Goal: Information Seeking & Learning: Learn about a topic

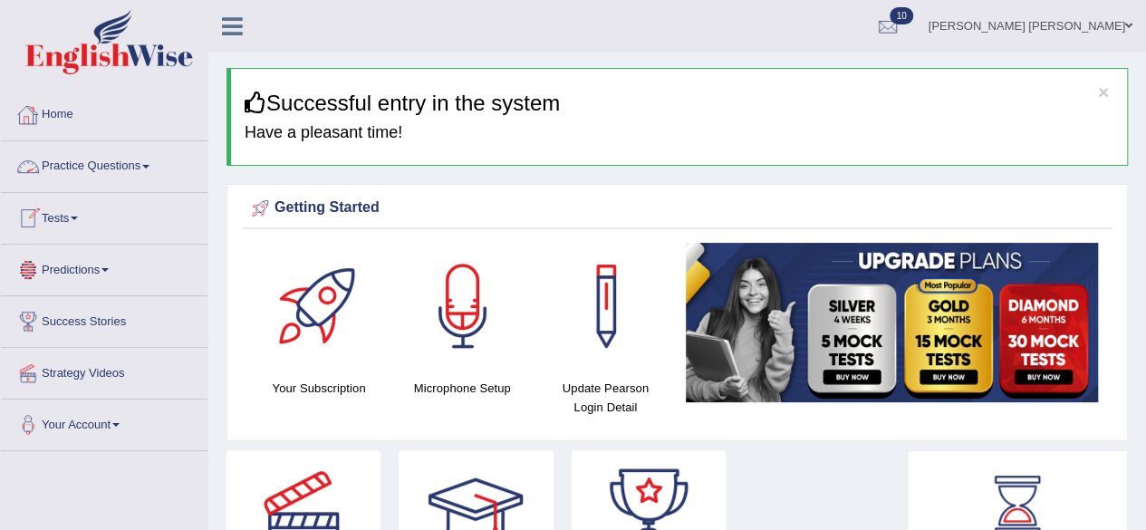
click at [152, 168] on link "Practice Questions" at bounding box center [104, 163] width 207 height 45
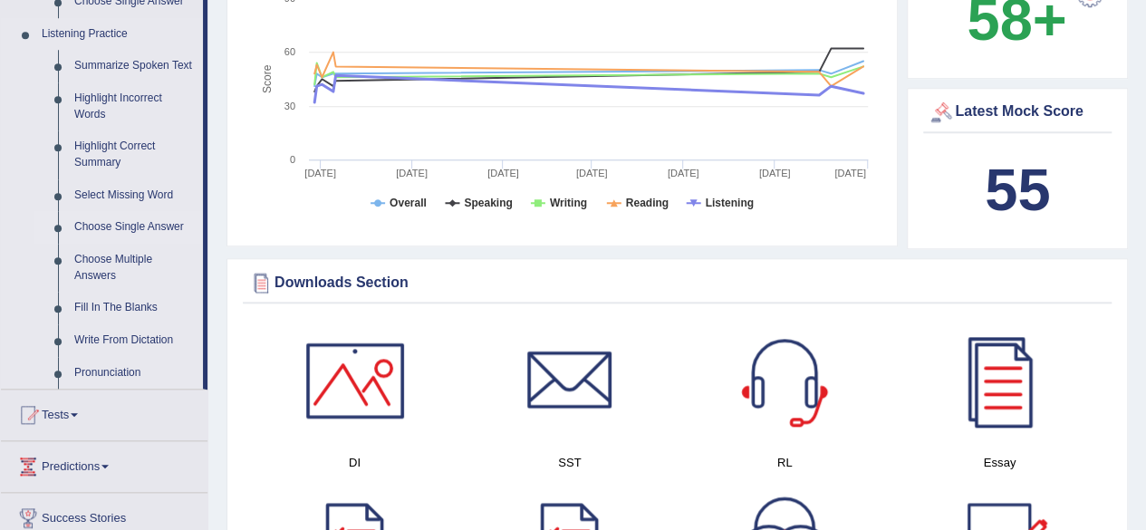
scroll to position [815, 0]
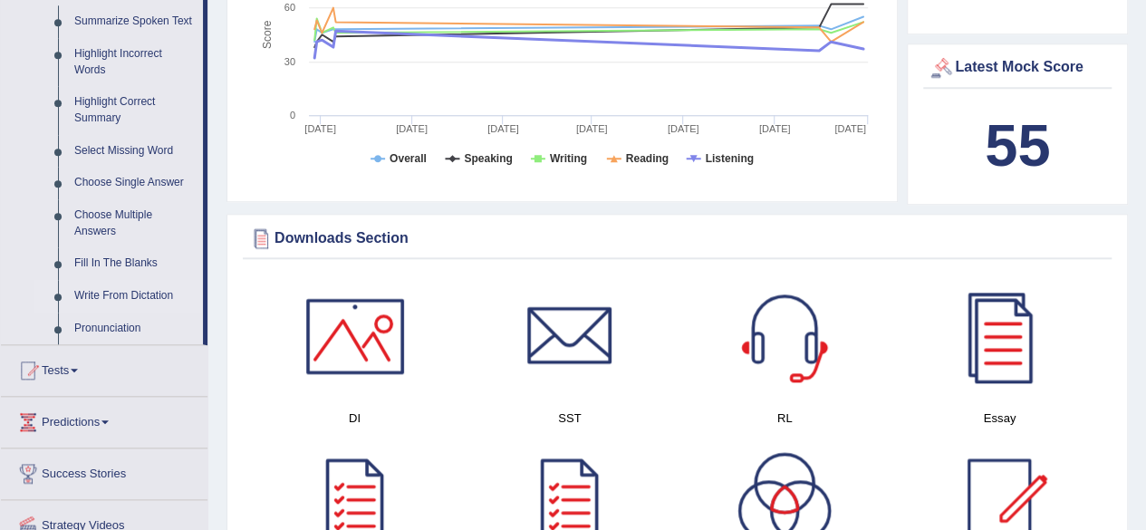
click at [119, 291] on link "Write From Dictation" at bounding box center [134, 296] width 137 height 33
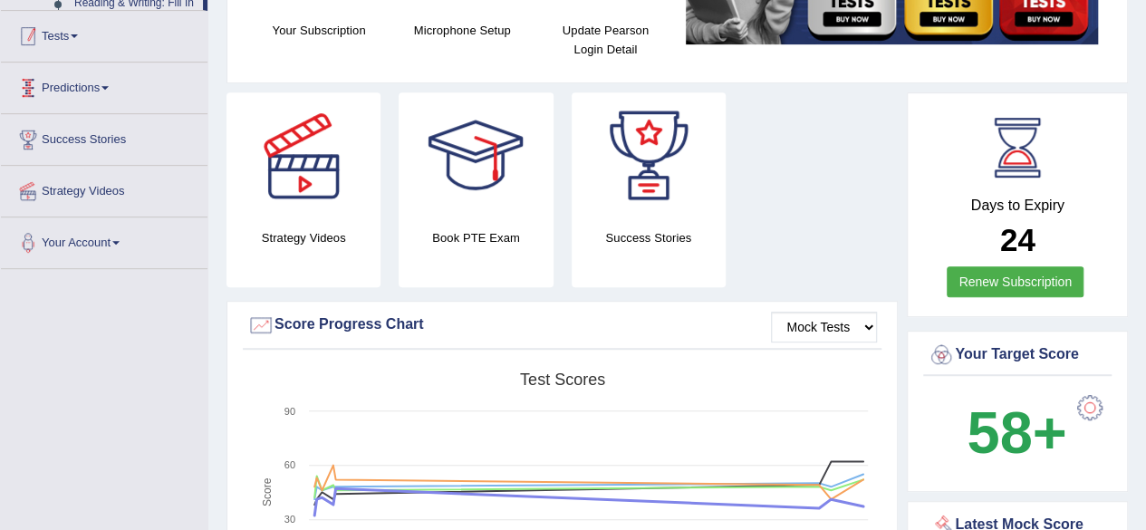
scroll to position [232, 0]
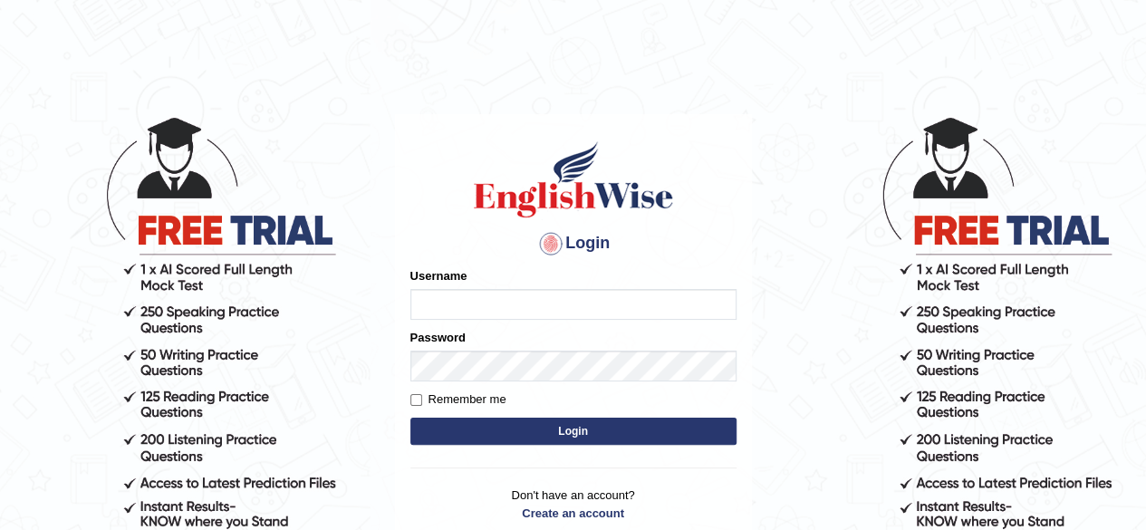
type input "Shamim"
click at [492, 419] on button "Login" at bounding box center [573, 431] width 326 height 27
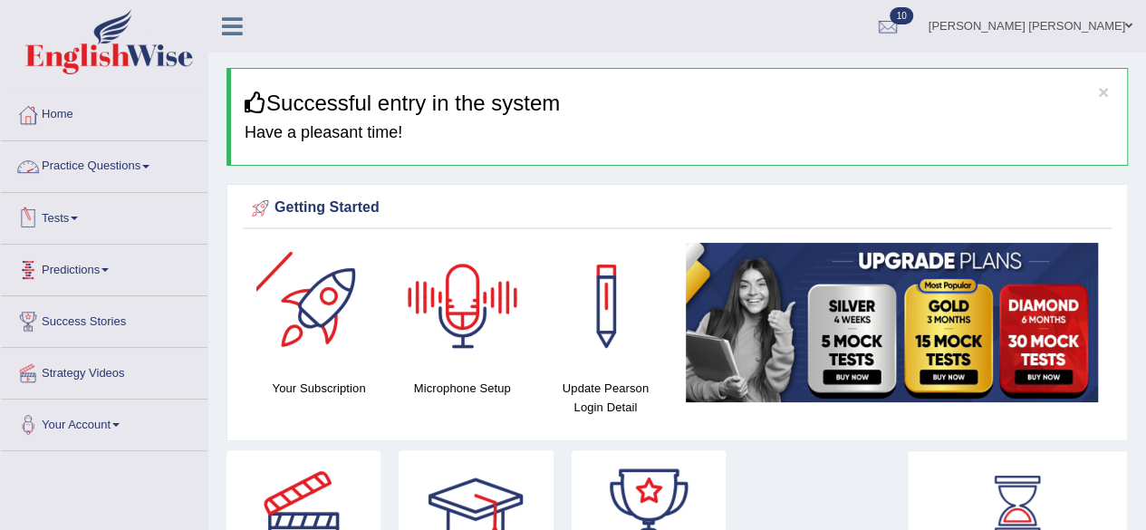
click at [140, 162] on link "Practice Questions" at bounding box center [104, 163] width 207 height 45
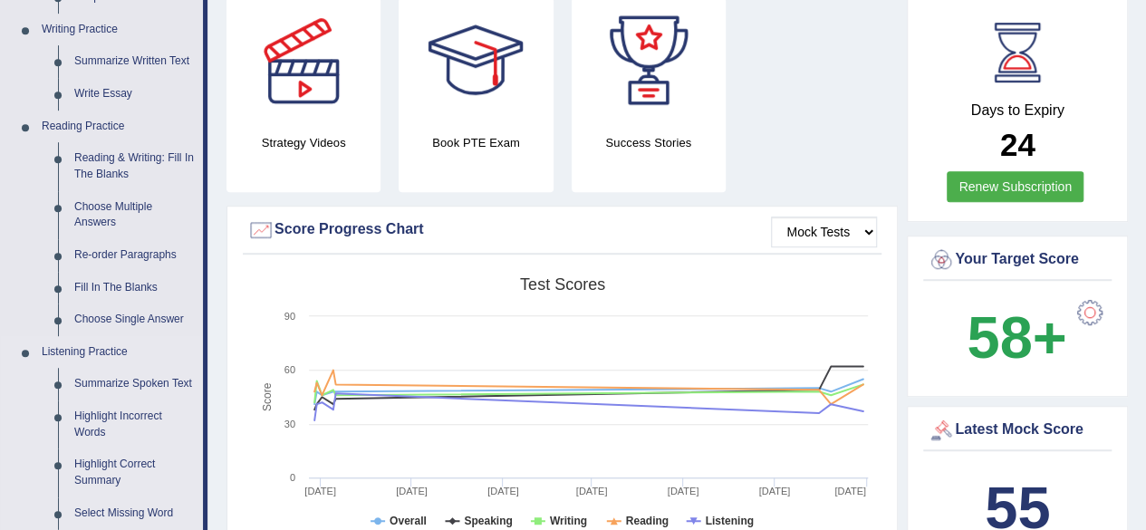
scroll to position [725, 0]
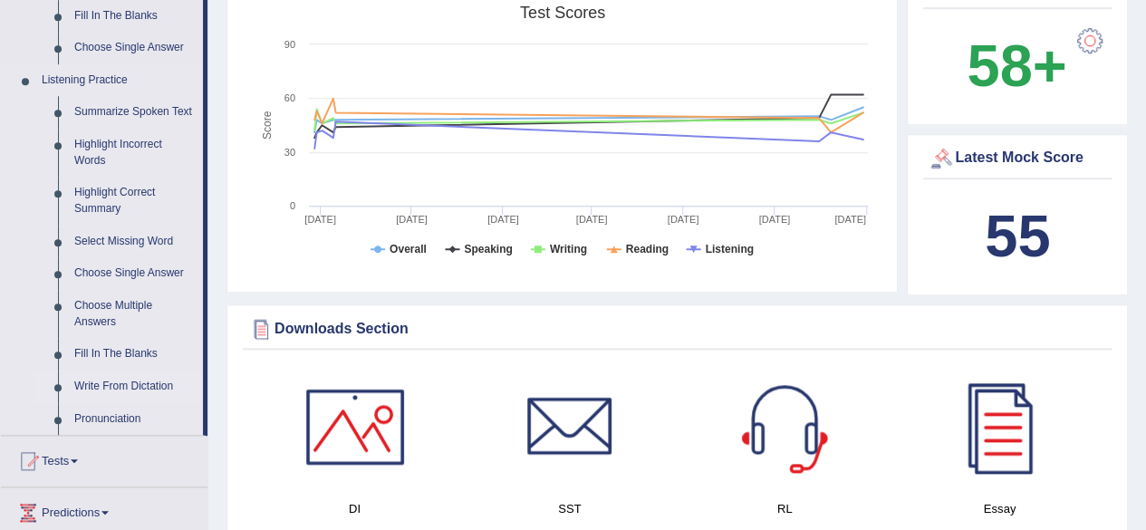
click at [99, 385] on link "Write From Dictation" at bounding box center [134, 386] width 137 height 33
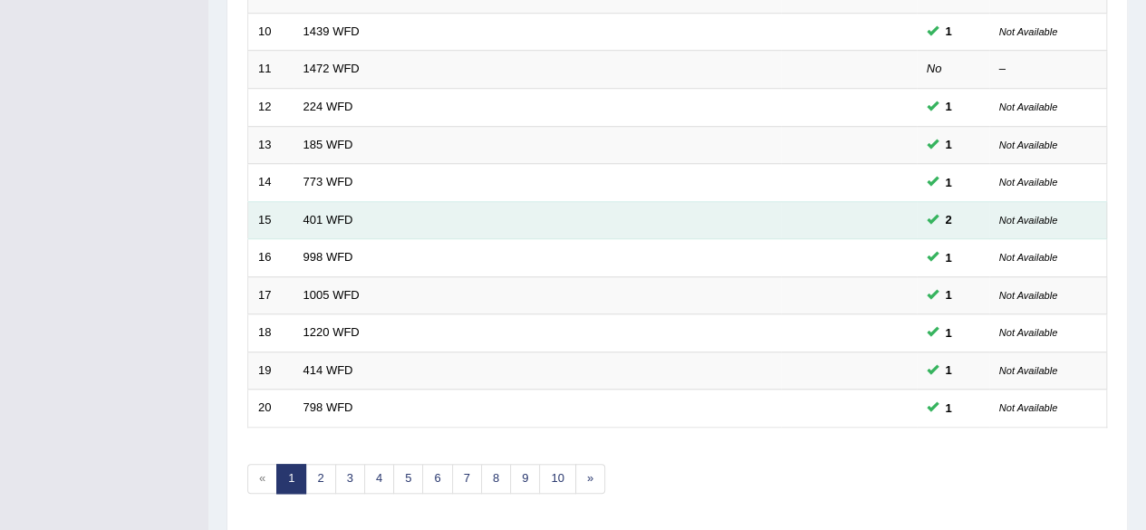
scroll to position [660, 0]
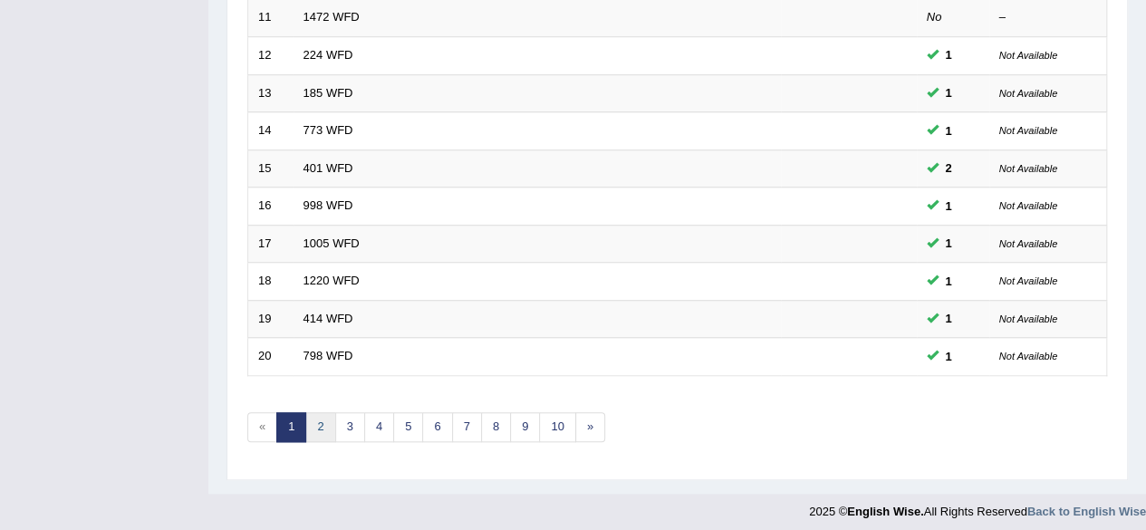
click at [328, 416] on link "2" at bounding box center [320, 427] width 30 height 30
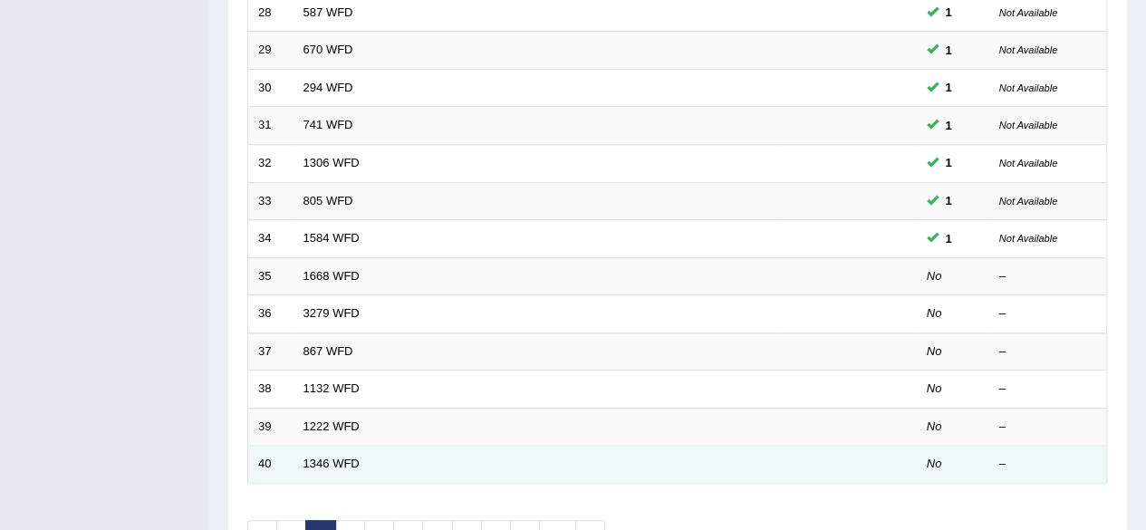
scroll to position [660, 0]
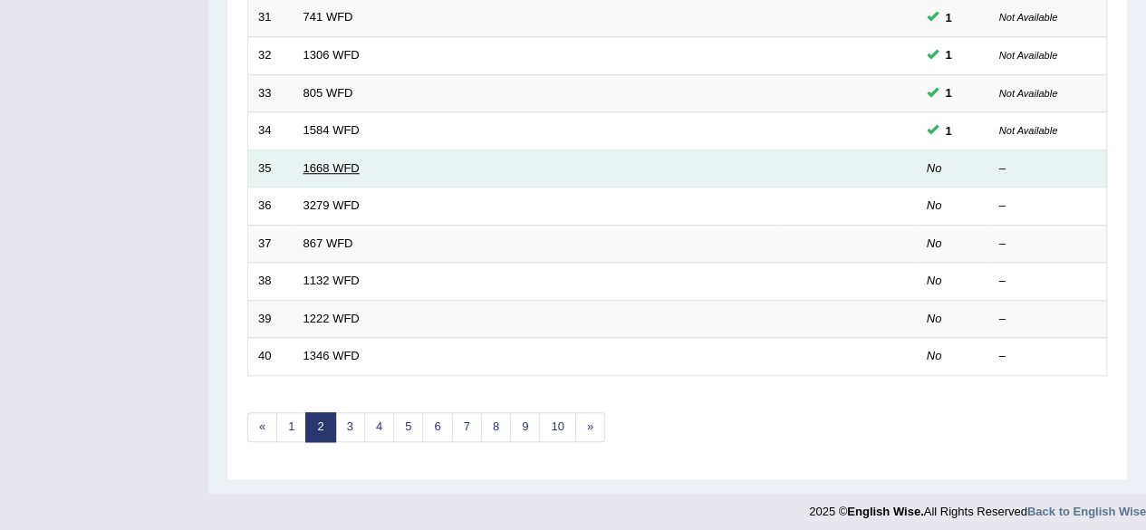
click at [335, 161] on link "1668 WFD" at bounding box center [331, 168] width 56 height 14
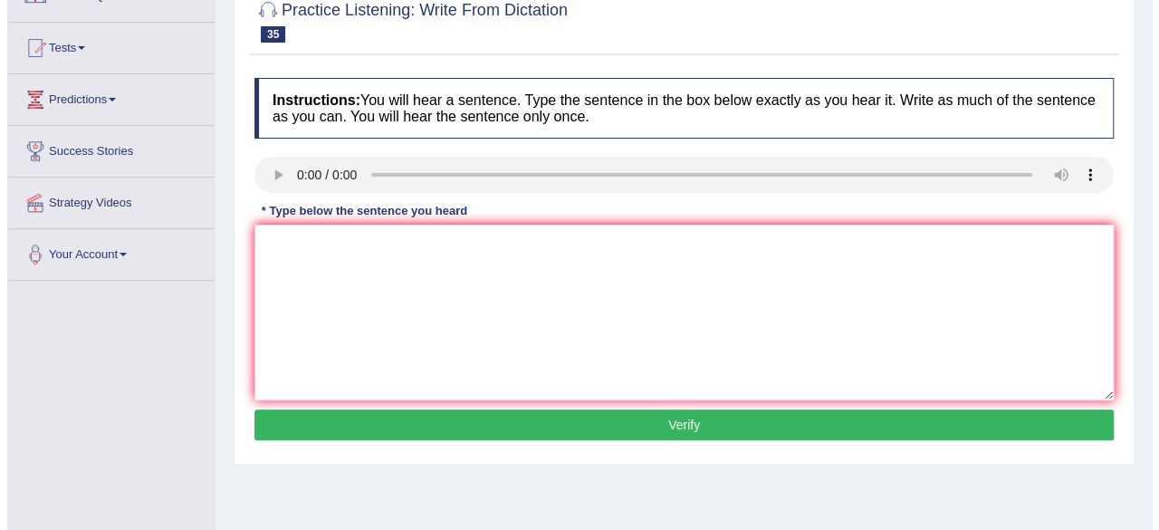
scroll to position [181, 0]
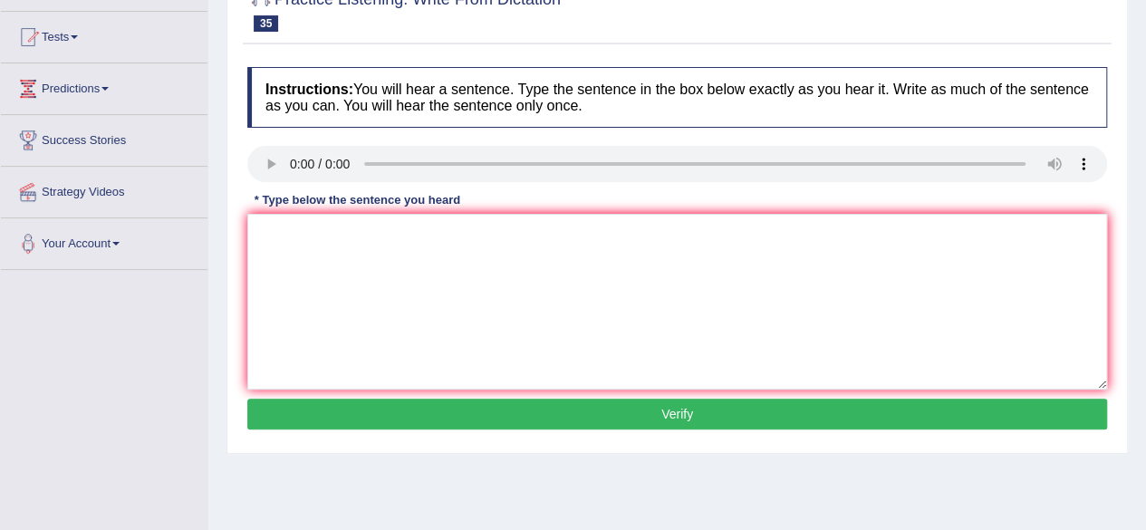
click at [755, 456] on div "Home Practice Listening: Write From Dictation 1668 WFD « Prev Next » Report Que…" at bounding box center [677, 272] width 938 height 906
click at [366, 275] on textarea at bounding box center [677, 302] width 860 height 176
click at [328, 231] on textarea "He is almost neat in the office." at bounding box center [677, 302] width 860 height 176
type textarea "He is almost near in his the office."
click at [612, 415] on button "Verify" at bounding box center [677, 414] width 860 height 31
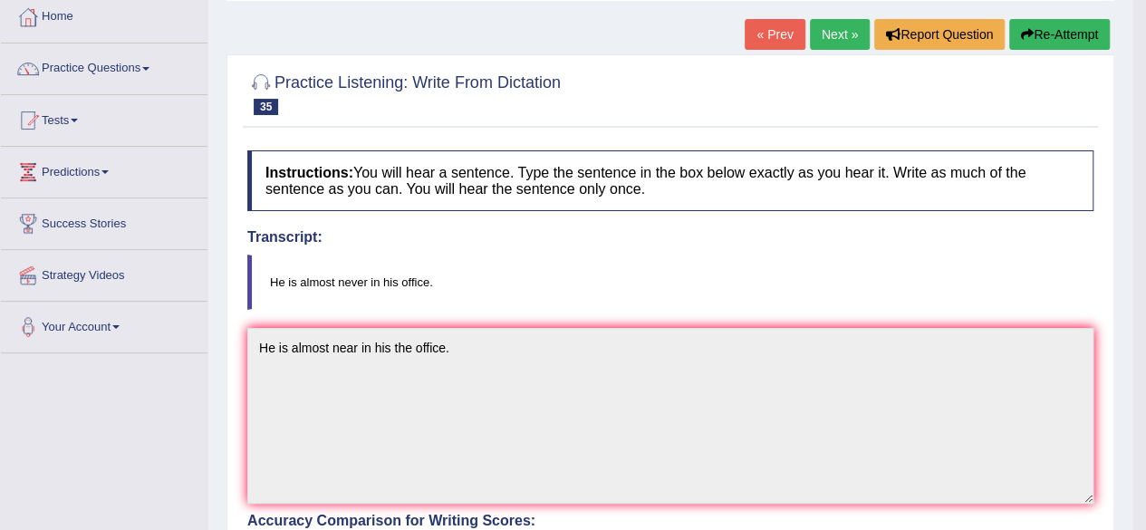
scroll to position [91, 0]
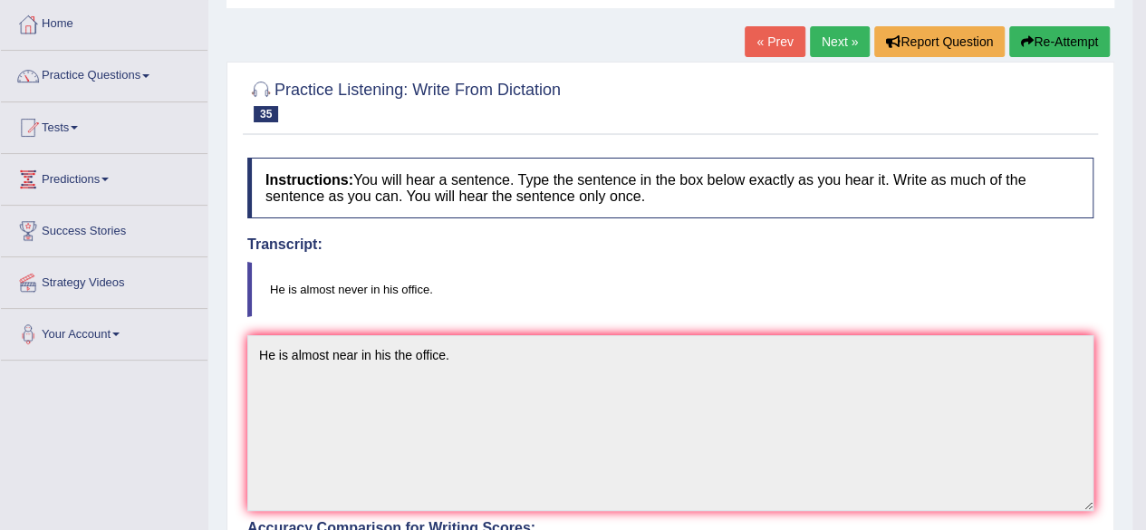
click at [839, 39] on link "Next »" at bounding box center [840, 41] width 60 height 31
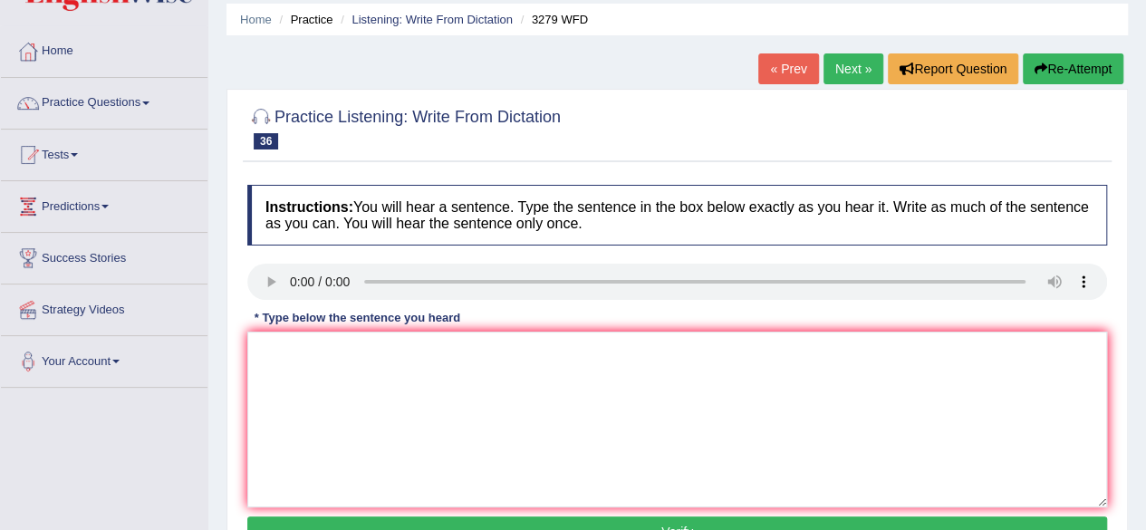
scroll to position [181, 0]
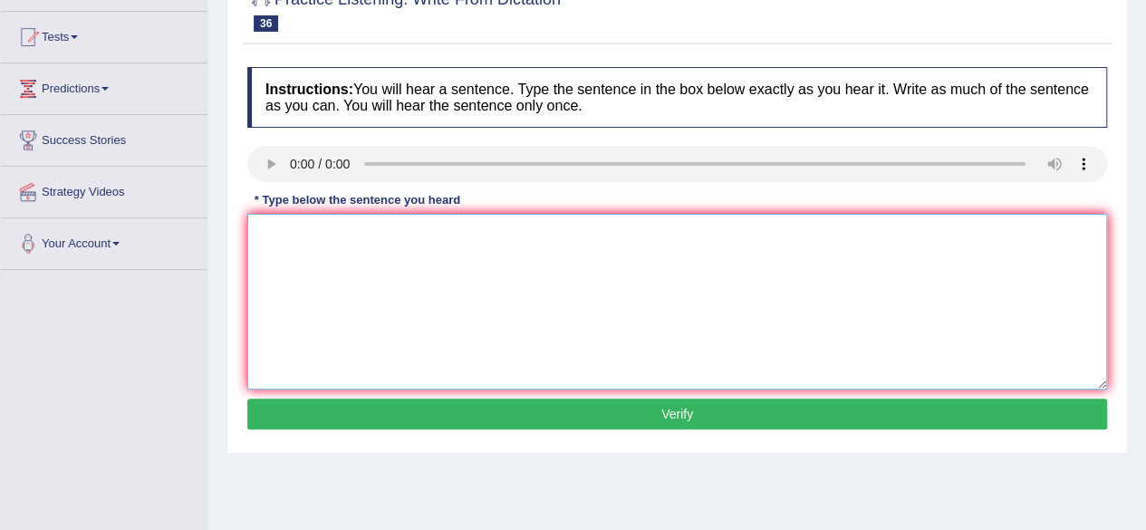
click at [374, 253] on textarea at bounding box center [677, 302] width 860 height 176
click at [253, 235] on textarea "this o sthe first exlsple for modern and profeftion army." at bounding box center [677, 302] width 860 height 176
drag, startPoint x: 393, startPoint y: 240, endPoint x: 413, endPoint y: 260, distance: 28.2
click at [393, 240] on textarea "This is the first example of a modern and professional army." at bounding box center [677, 302] width 860 height 176
click at [582, 238] on textarea "This is the first example for of a modern and professional army." at bounding box center [677, 302] width 860 height 176
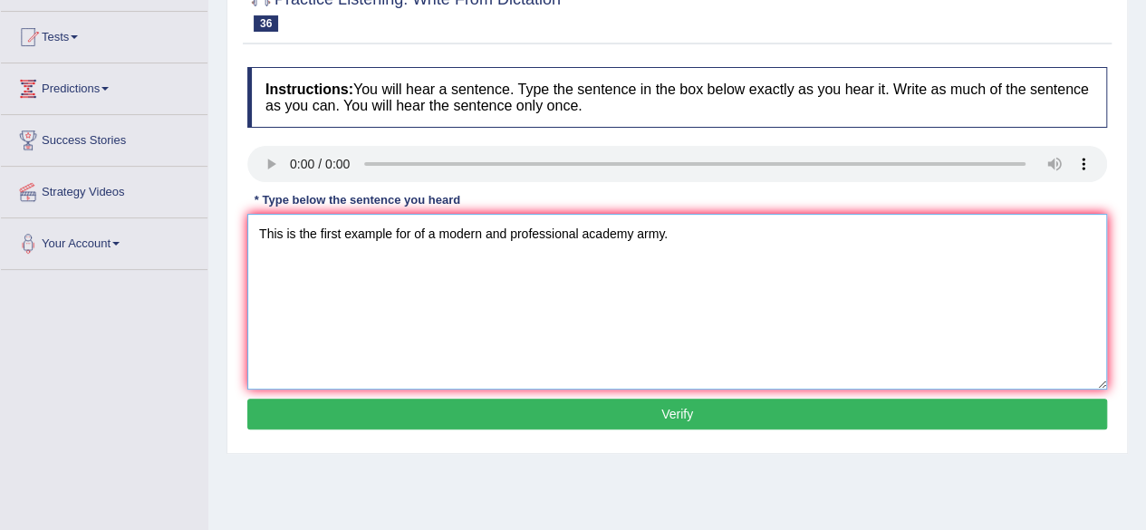
type textarea "This is the first example for of a modern and professional academy army."
click at [706, 413] on button "Verify" at bounding box center [677, 414] width 860 height 31
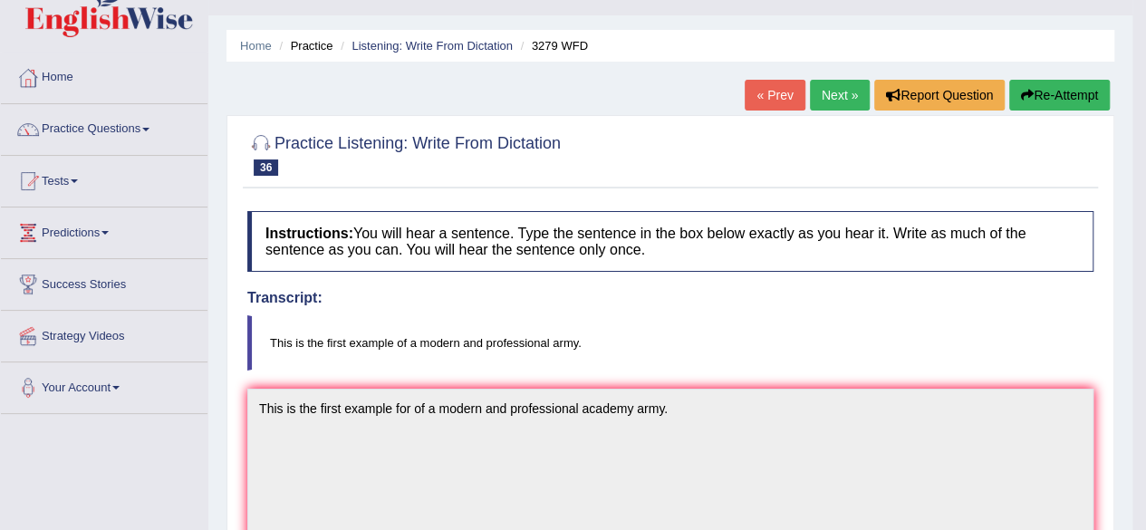
scroll to position [0, 0]
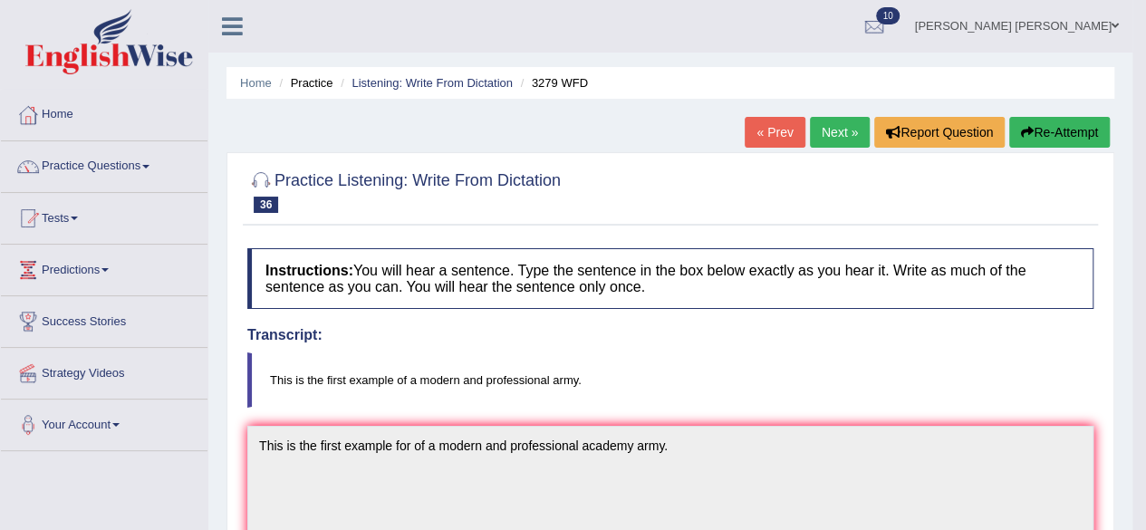
click at [835, 133] on link "Next »" at bounding box center [840, 132] width 60 height 31
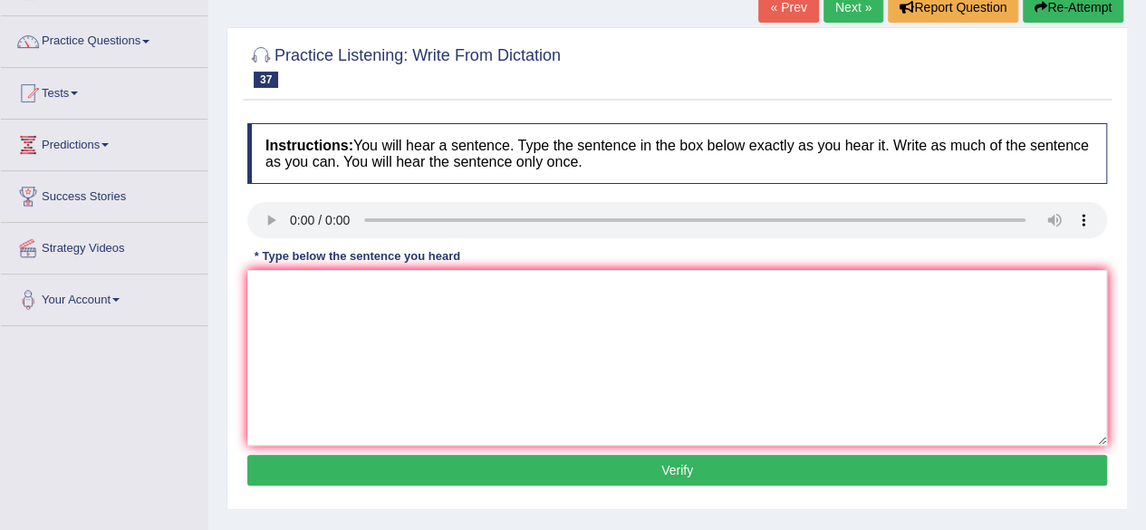
scroll to position [272, 0]
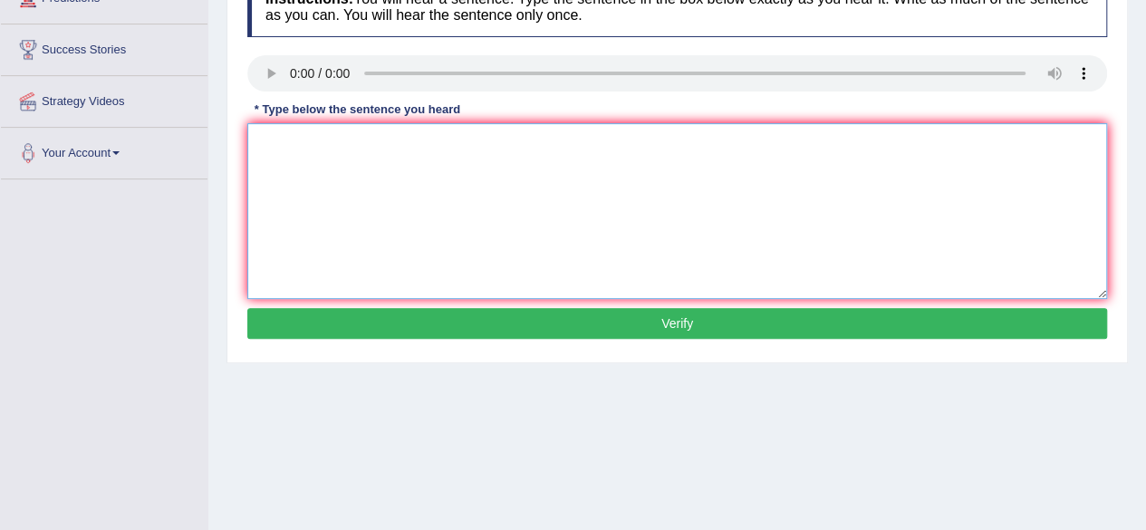
click at [447, 186] on textarea at bounding box center [677, 211] width 860 height 176
click at [252, 143] on textarea "globot of the modern word rechersn and communih" at bounding box center [677, 211] width 860 height 176
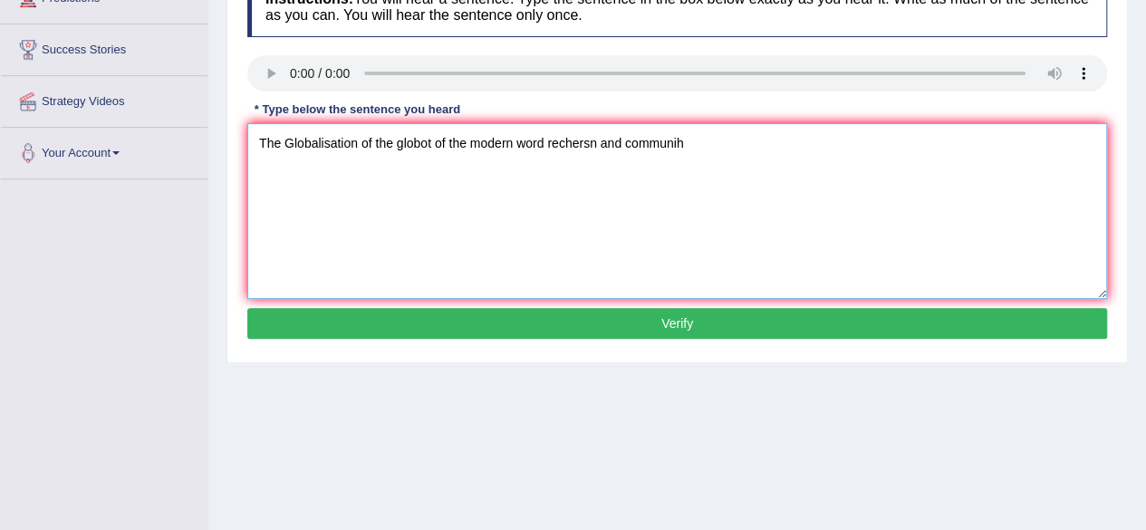
click at [390, 144] on textarea "The Globalisation of the globot of the modern word rechersn and communih" at bounding box center [677, 211] width 860 height 176
type textarea "The Globalisation of the modern world research and communications."
click at [631, 319] on button "Verify" at bounding box center [677, 323] width 860 height 31
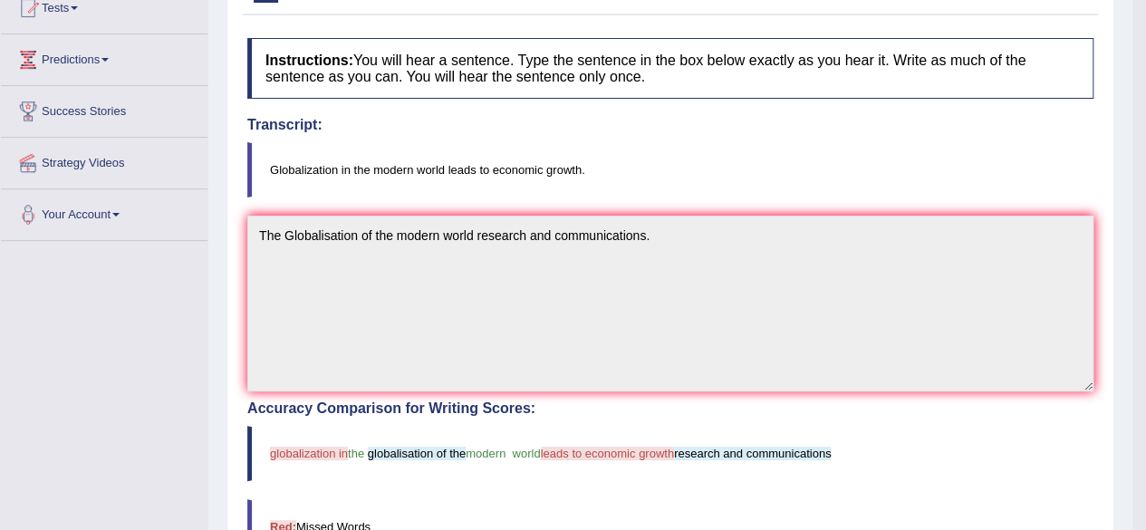
scroll to position [183, 0]
